Goal: Information Seeking & Learning: Check status

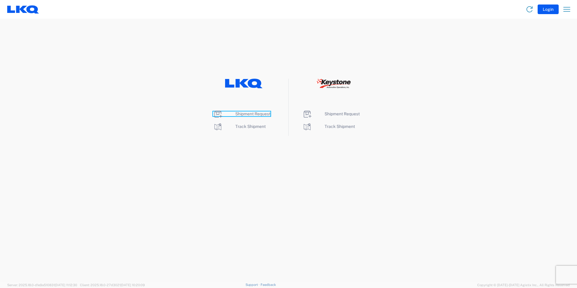
click at [247, 114] on span "Shipment Request" at bounding box center [252, 113] width 35 height 5
click at [248, 129] on li "Track Shipment" at bounding box center [244, 127] width 62 height 10
click at [248, 127] on span "Track Shipment" at bounding box center [250, 126] width 30 height 5
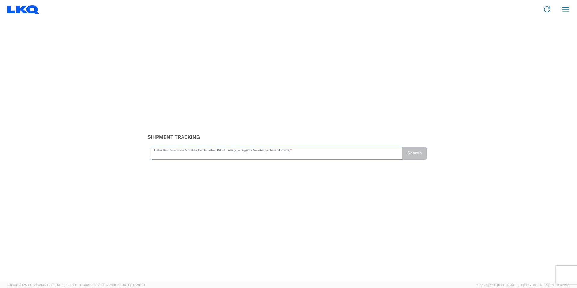
click at [173, 156] on input "text" at bounding box center [276, 153] width 245 height 11
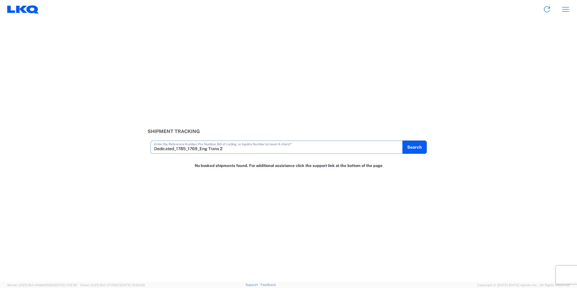
type input "Dedicated_1785_1769_Eng Trans 2"
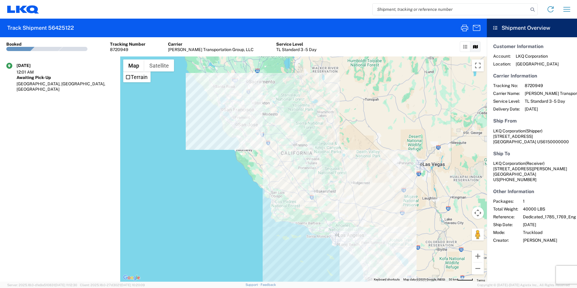
click at [64, 27] on h2 "Track Shipment 56425122" at bounding box center [40, 27] width 67 height 7
copy h2 "56425122"
